Goal: Obtain resource: Obtain resource

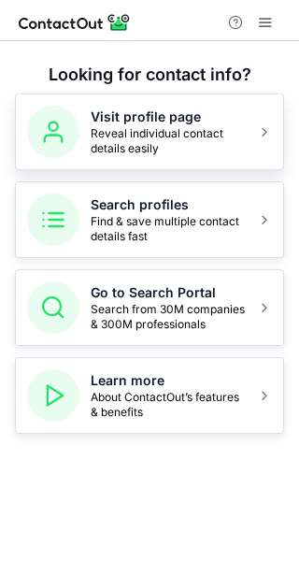
click at [210, 154] on span "Reveal individual contact details easily" at bounding box center [168, 141] width 155 height 30
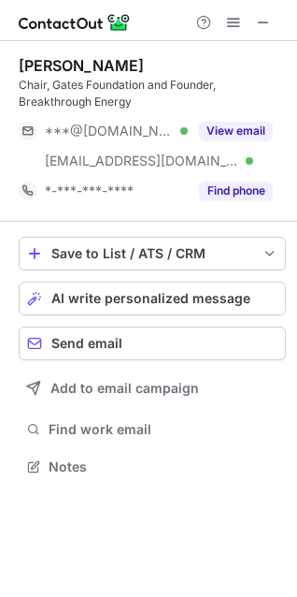
scroll to position [454, 297]
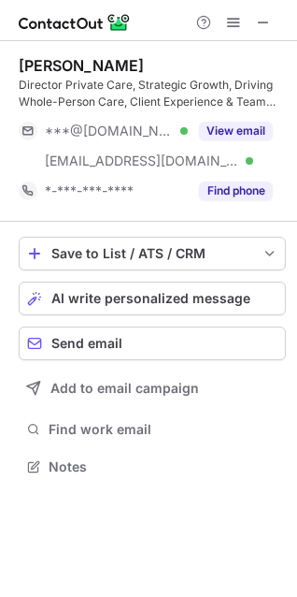
scroll to position [454, 297]
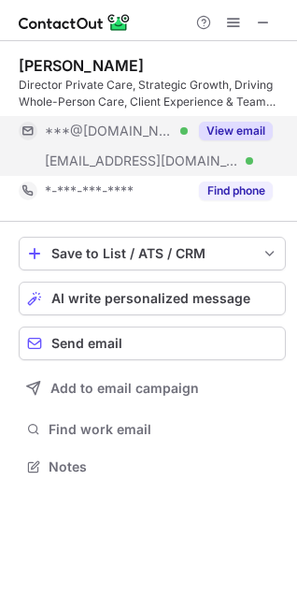
click at [241, 125] on button "View email" at bounding box center [236, 131] width 74 height 19
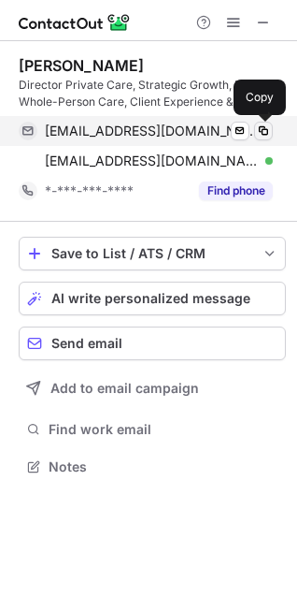
click at [262, 129] on span at bounding box center [263, 130] width 15 height 15
